Goal: Information Seeking & Learning: Learn about a topic

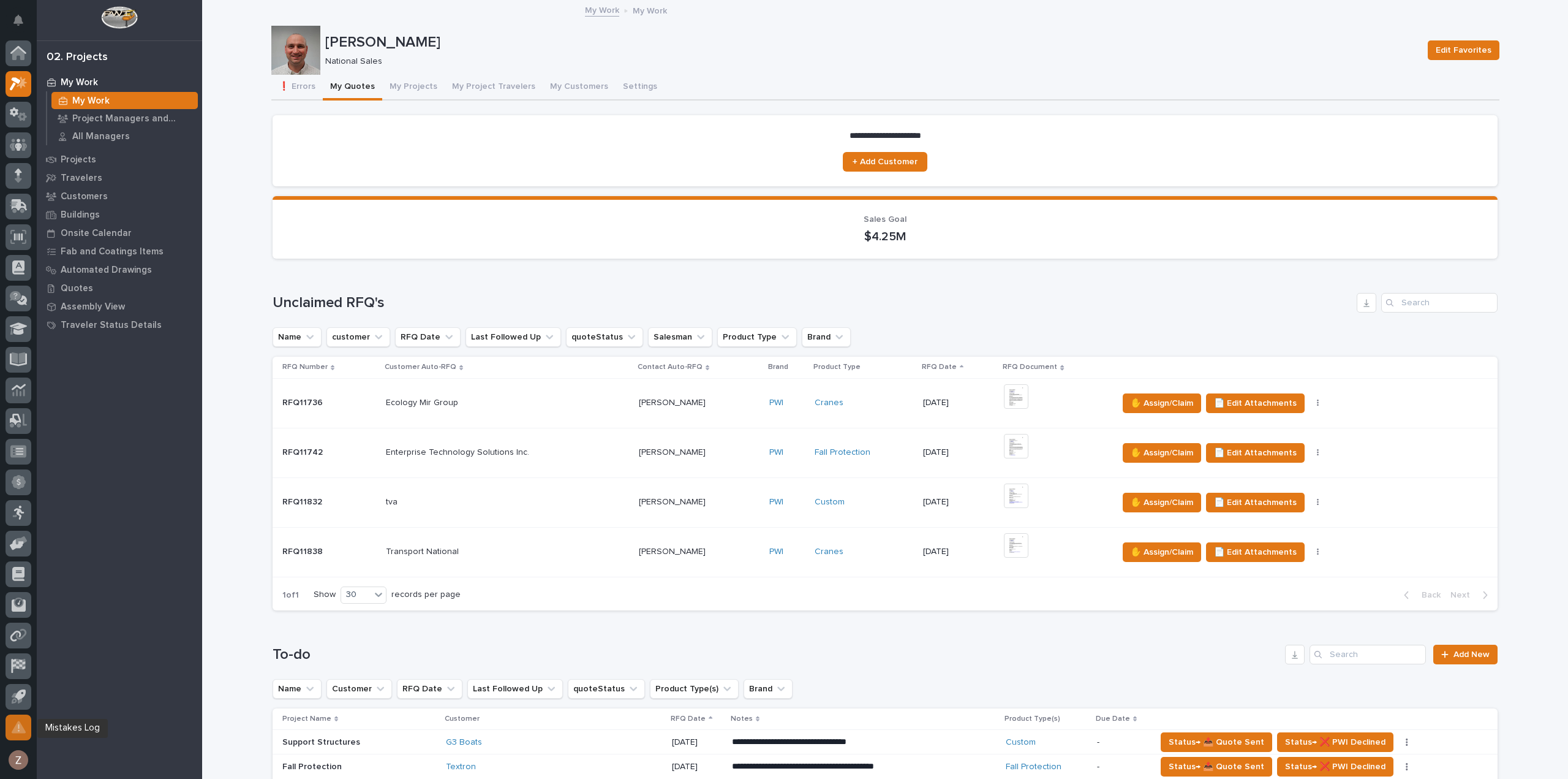
click at [18, 724] on icon at bounding box center [18, 727] width 2 height 7
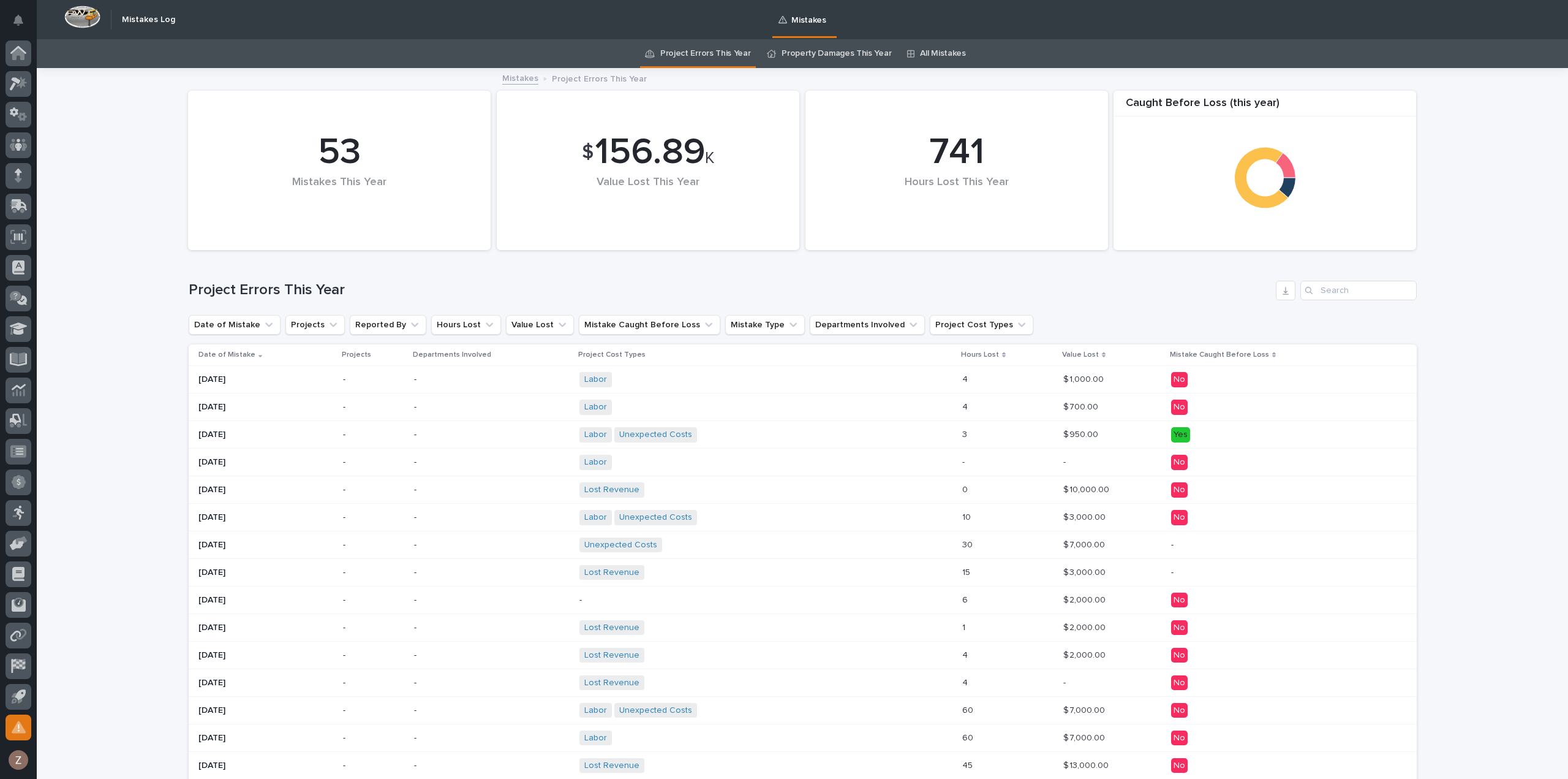
click at [697, 484] on div "Lost Revenue + 0" at bounding box center [687, 490] width 215 height 15
click at [1120, 379] on p at bounding box center [1112, 379] width 98 height 10
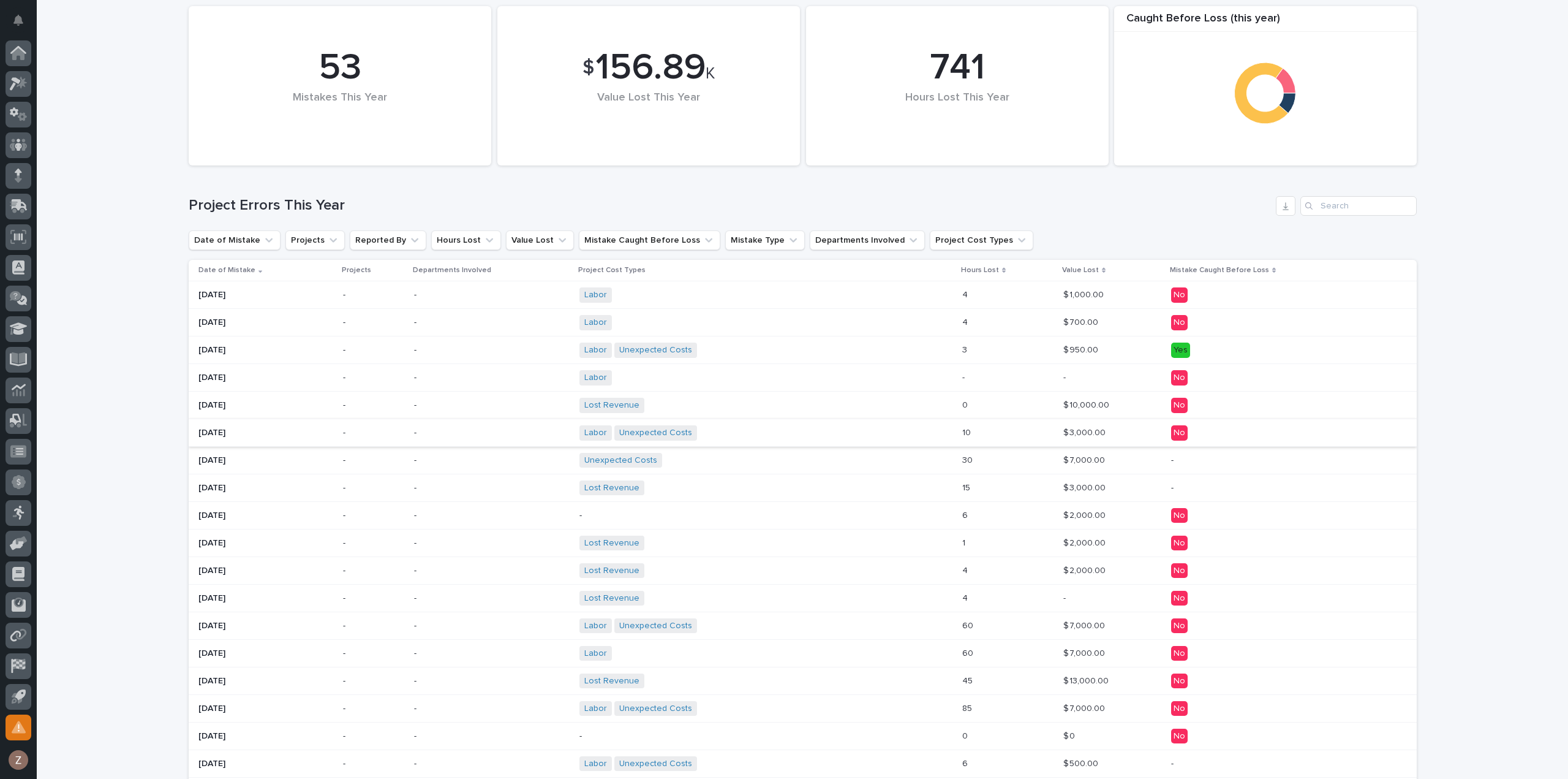
scroll to position [101, 0]
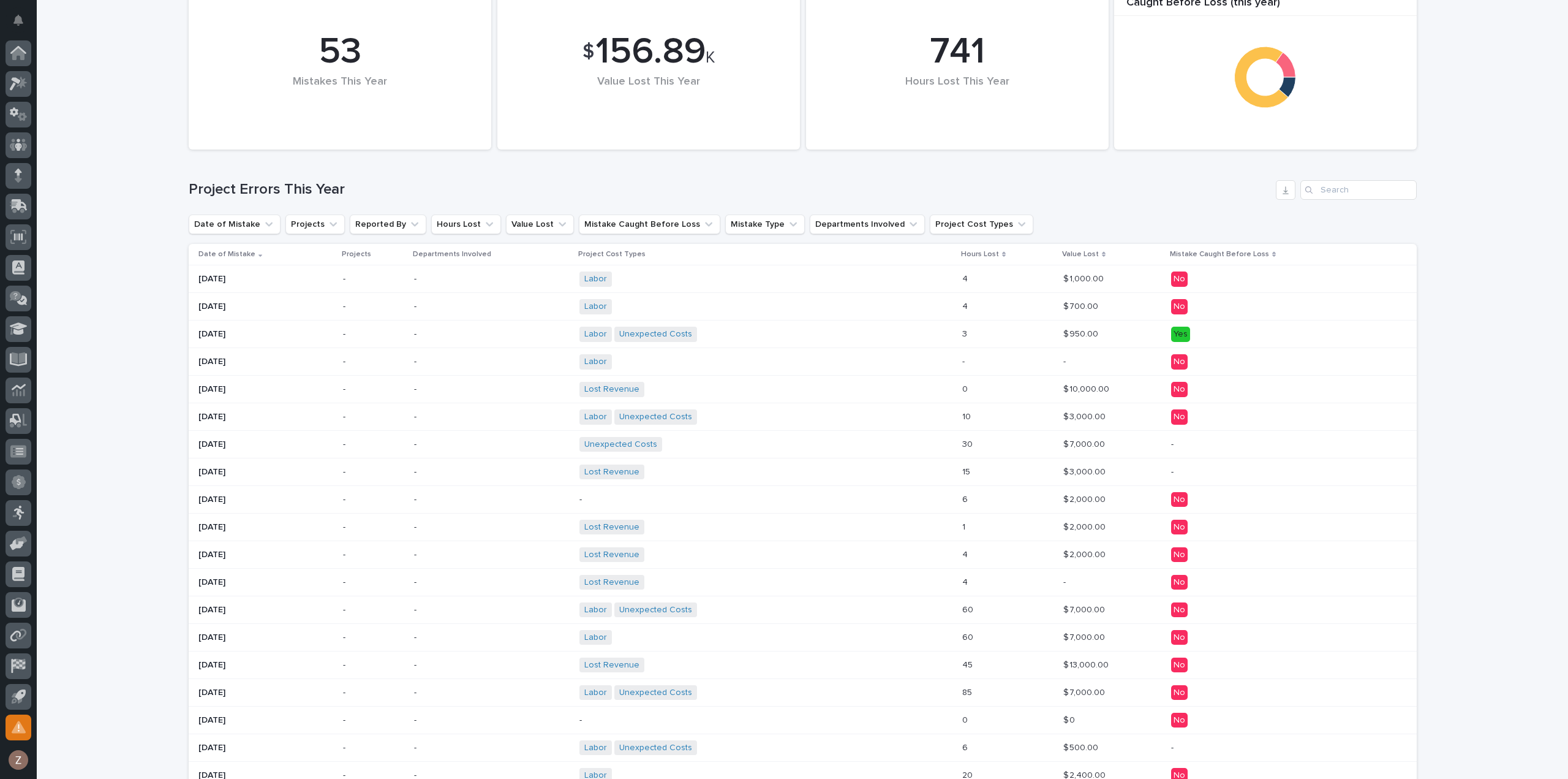
click at [871, 658] on div "Lost Revenue + 0" at bounding box center [765, 665] width 373 height 25
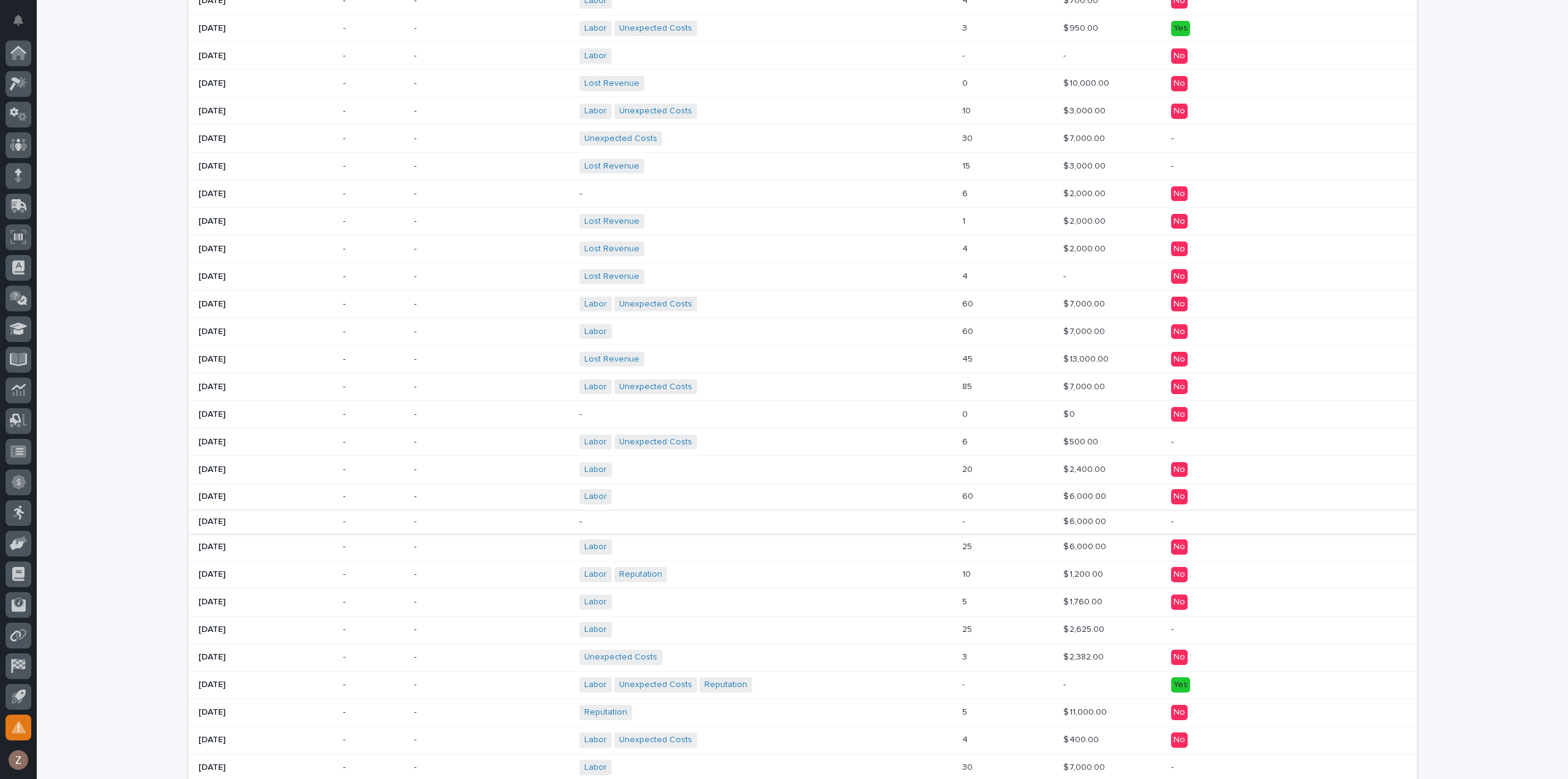
scroll to position [407, 0]
click at [781, 710] on div "Reputation + 0" at bounding box center [687, 712] width 215 height 15
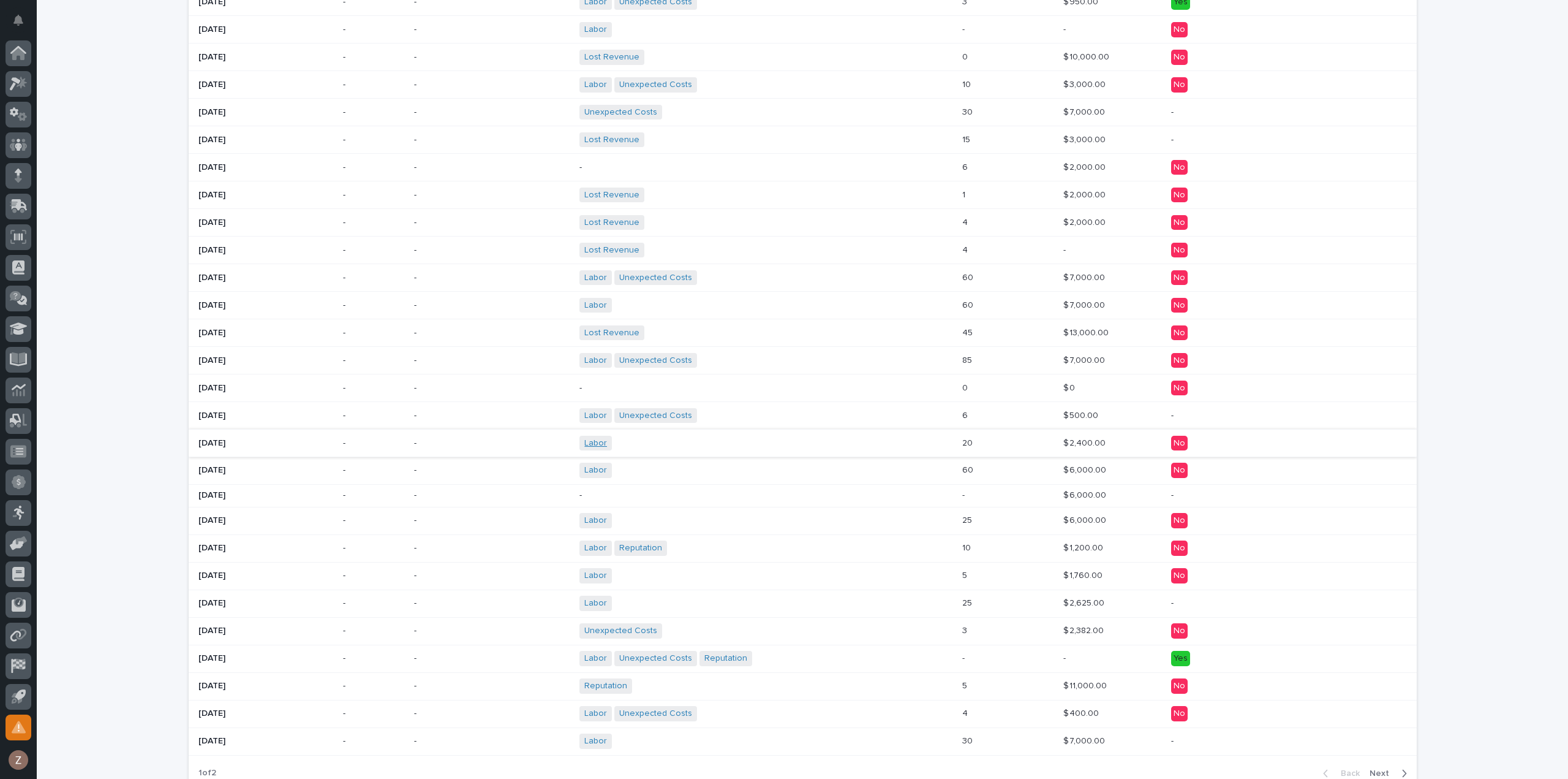
scroll to position [468, 0]
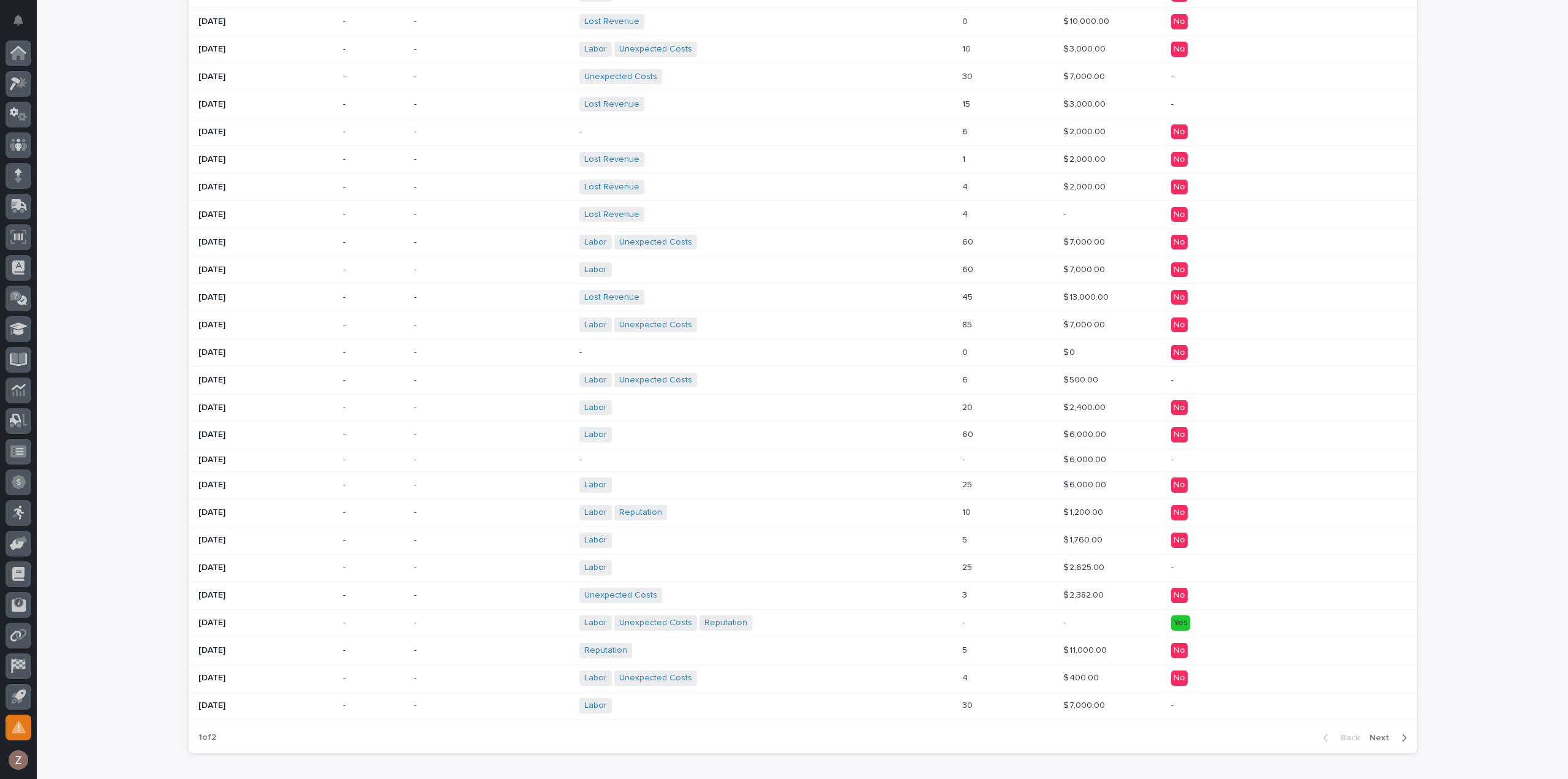
click at [1380, 735] on span "Next" at bounding box center [1382, 737] width 27 height 11
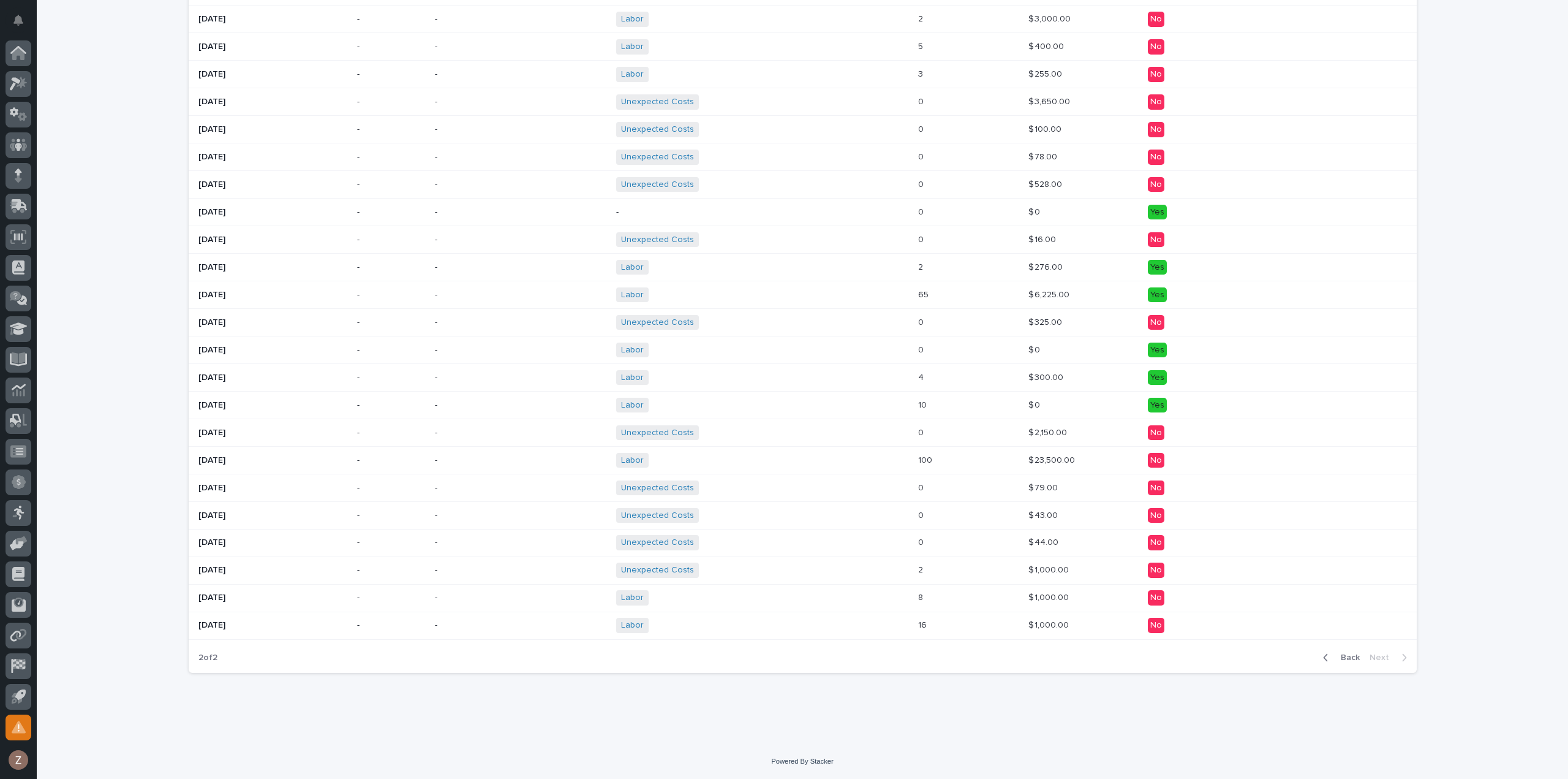
scroll to position [355, 0]
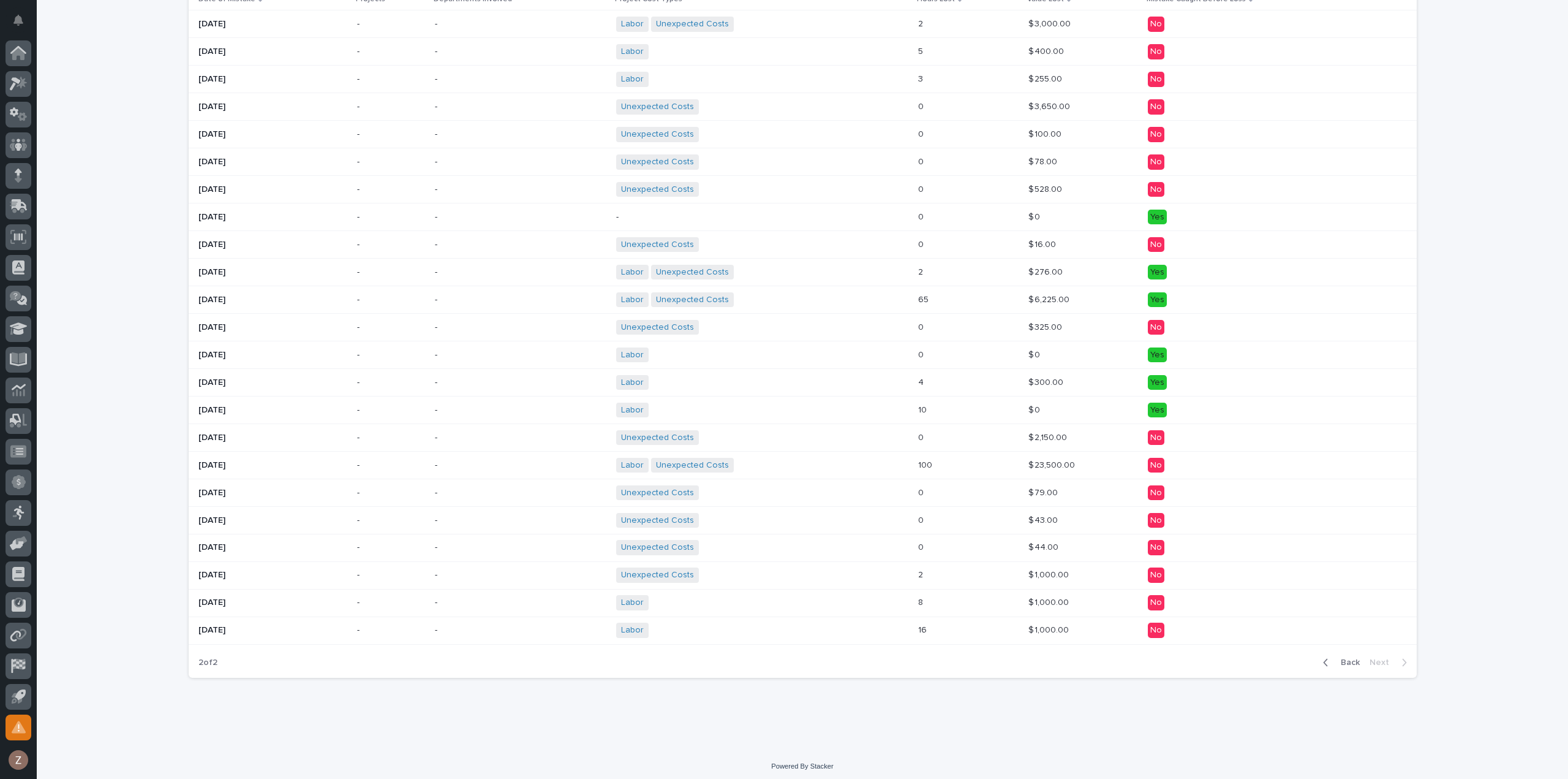
click at [783, 460] on div "Labor Unexpected Costs + 0" at bounding box center [724, 465] width 215 height 15
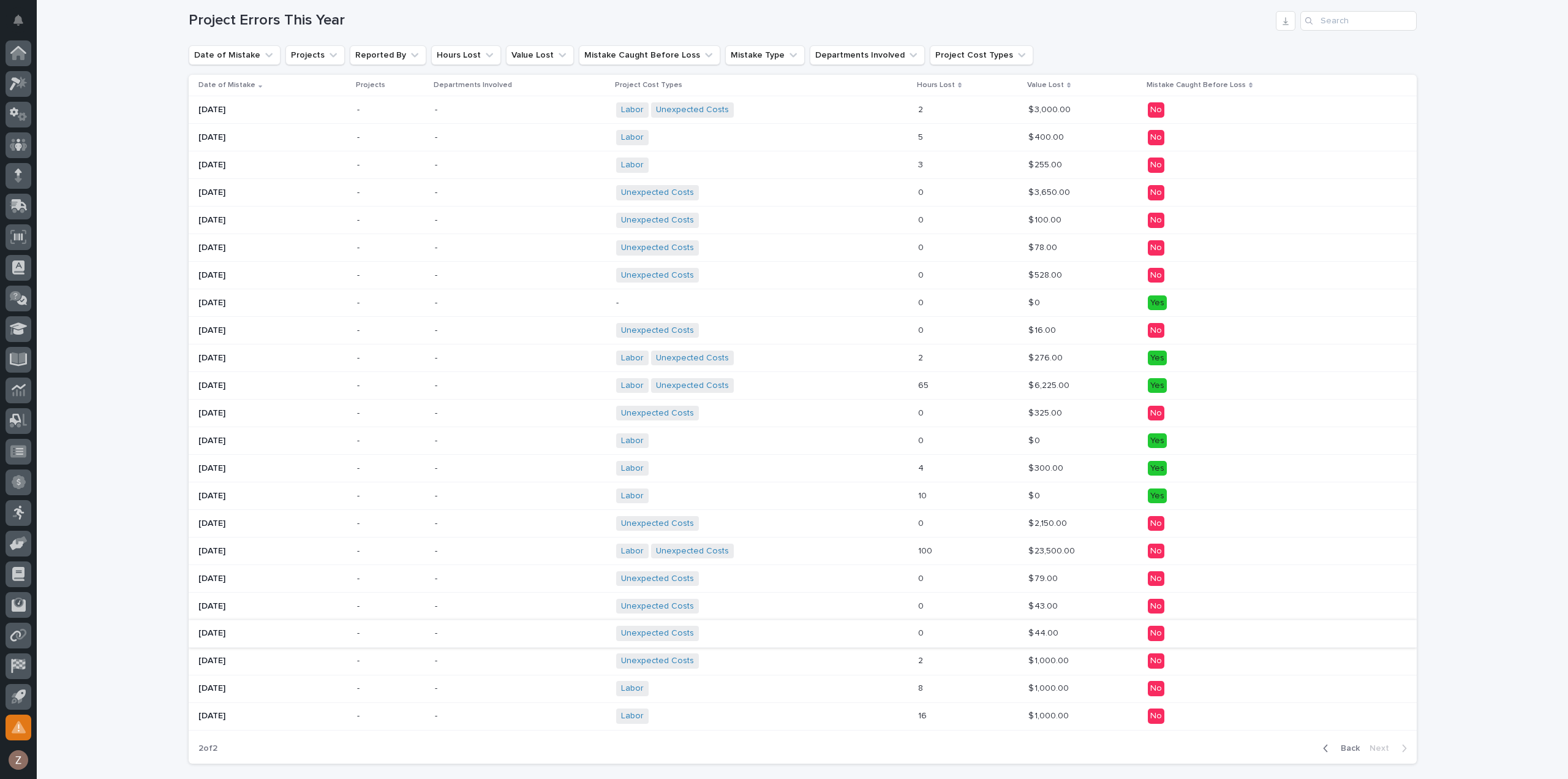
scroll to position [355, 0]
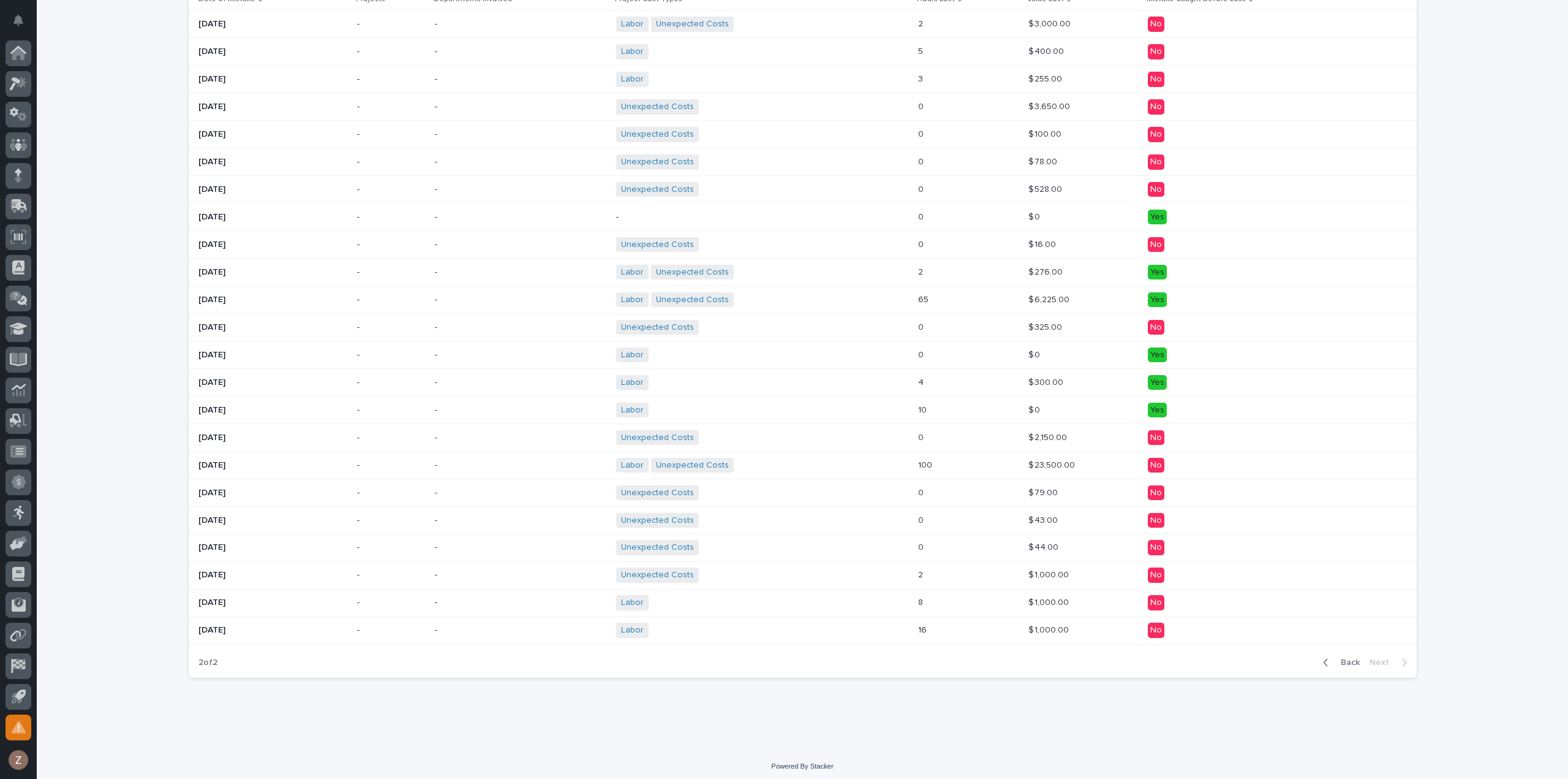
click at [946, 302] on p at bounding box center [968, 300] width 101 height 10
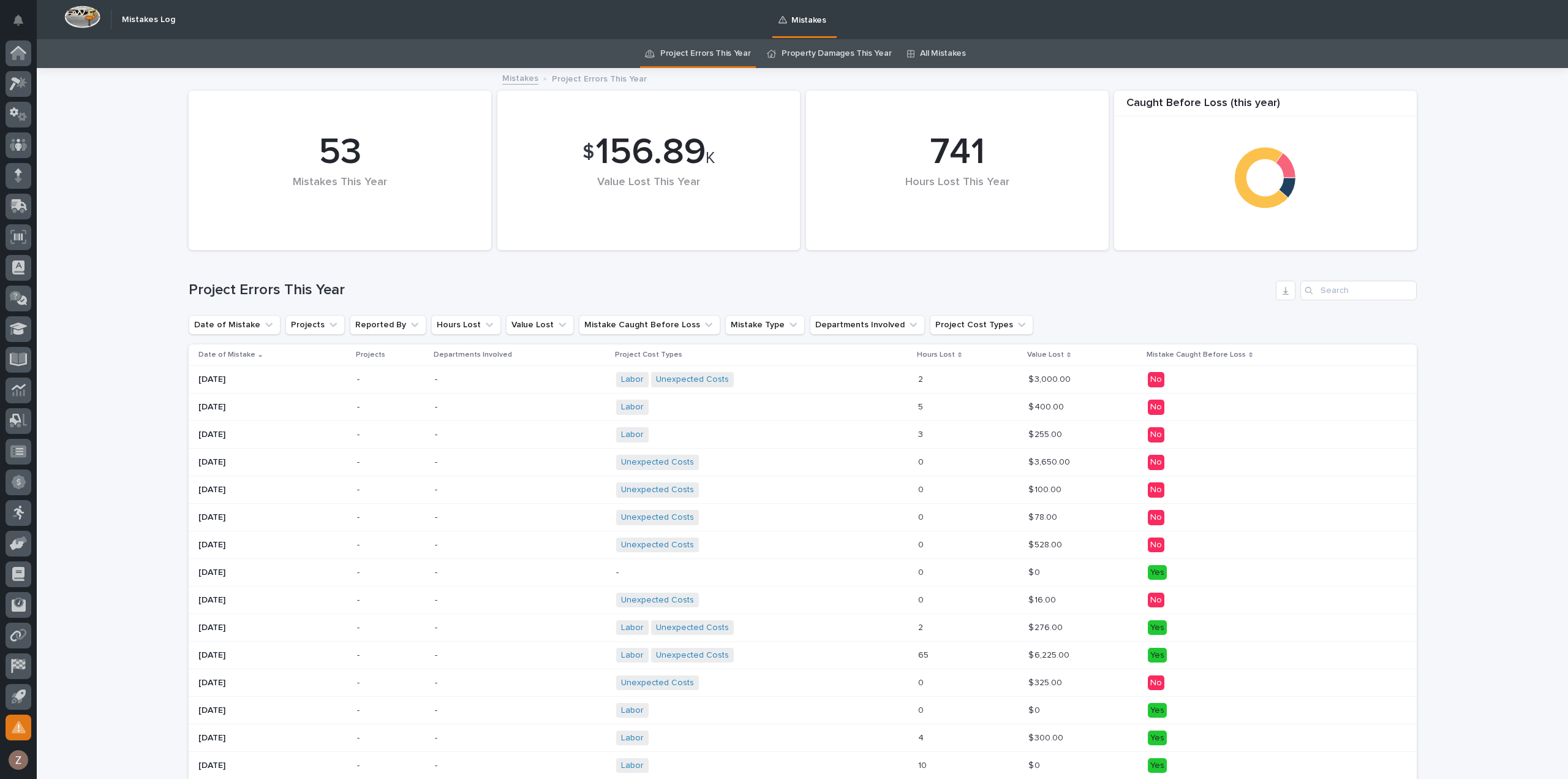
scroll to position [355, 0]
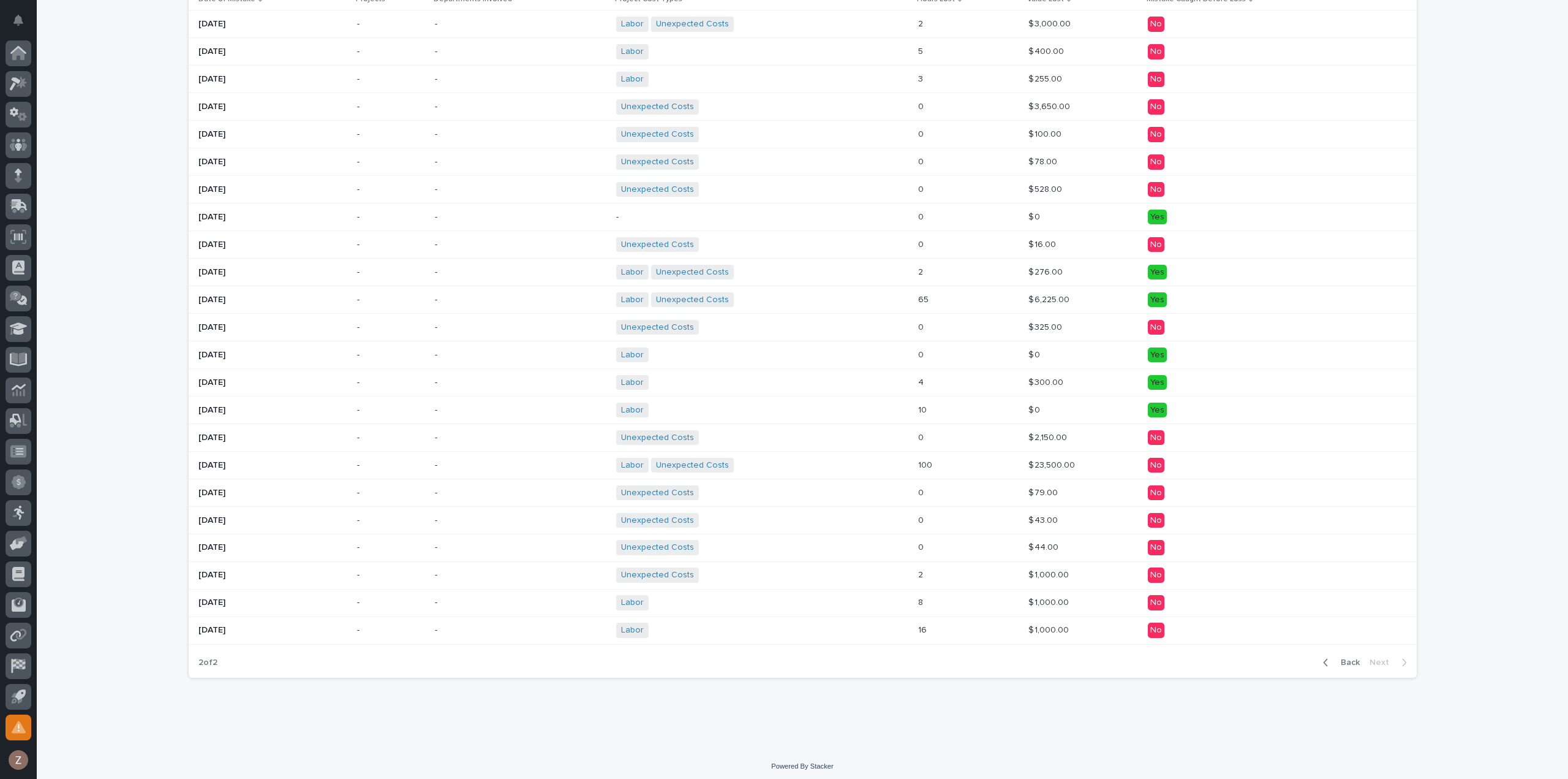
click at [1337, 658] on span "Back" at bounding box center [1347, 662] width 26 height 11
